Goal: Task Accomplishment & Management: Manage account settings

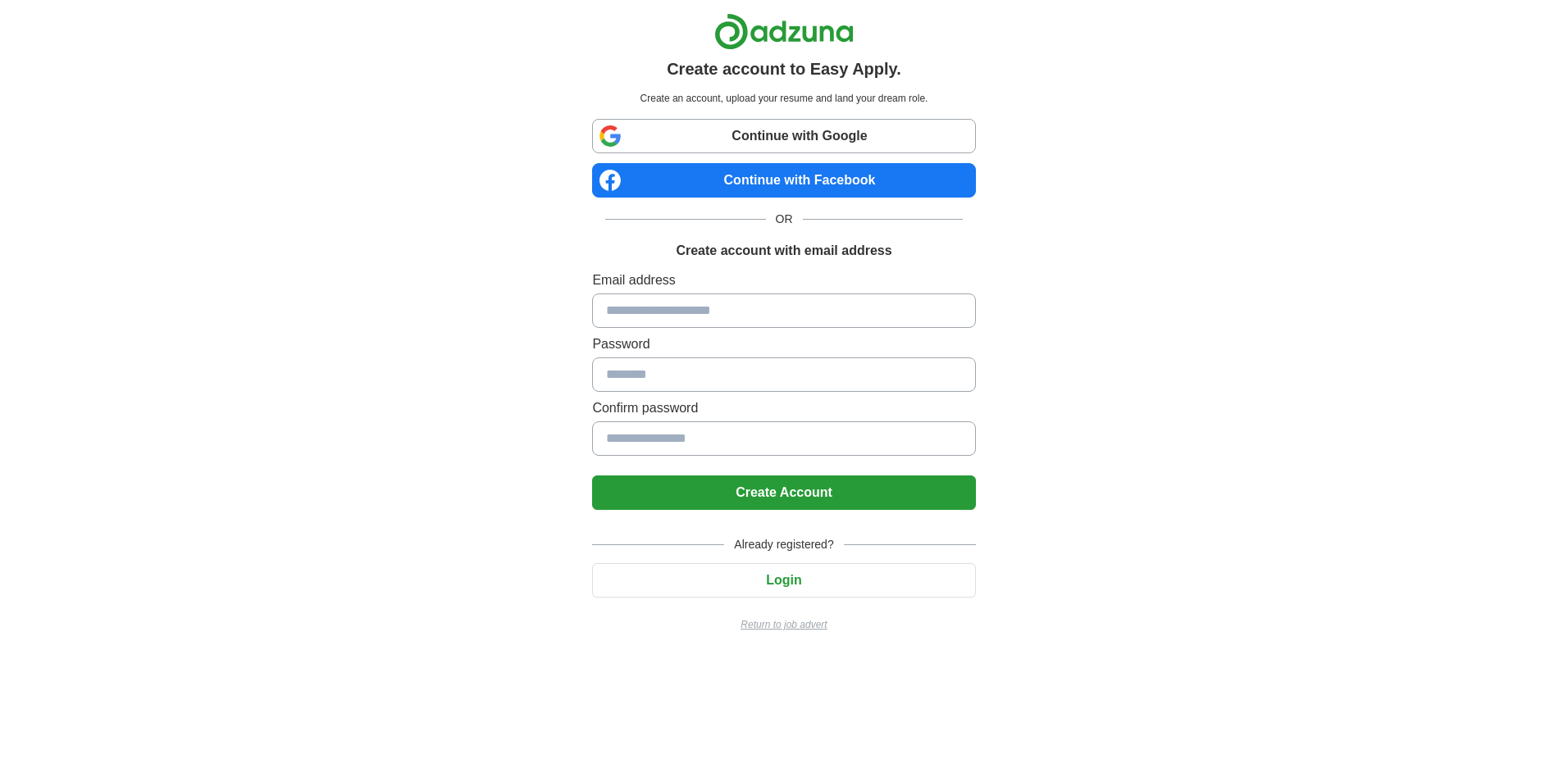
click at [781, 580] on button "Login" at bounding box center [784, 581] width 383 height 35
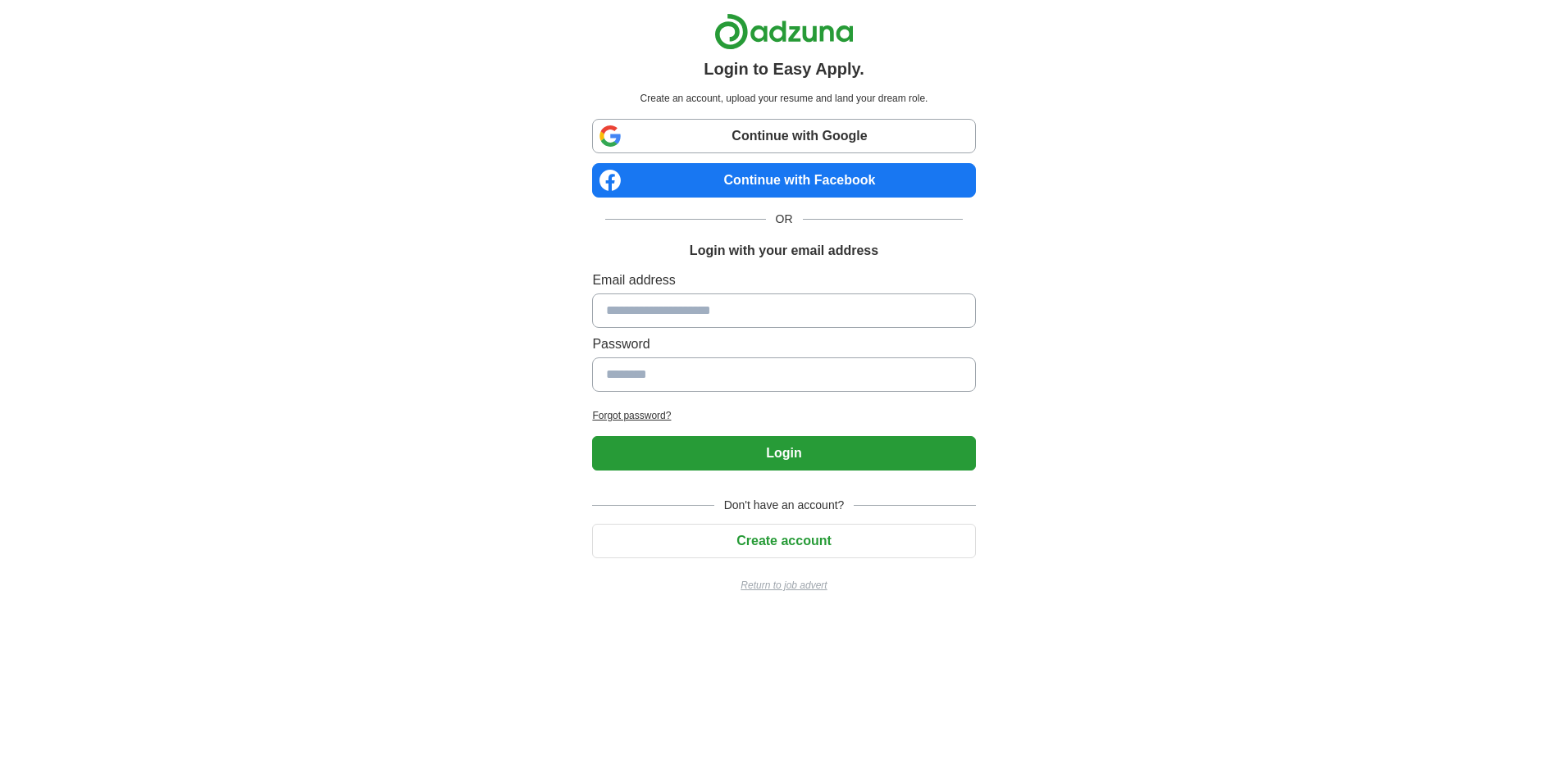
click at [731, 320] on input at bounding box center [784, 311] width 383 height 35
type input "**********"
click at [775, 453] on button "Login" at bounding box center [784, 454] width 383 height 35
